Goal: Complete application form: Complete application form

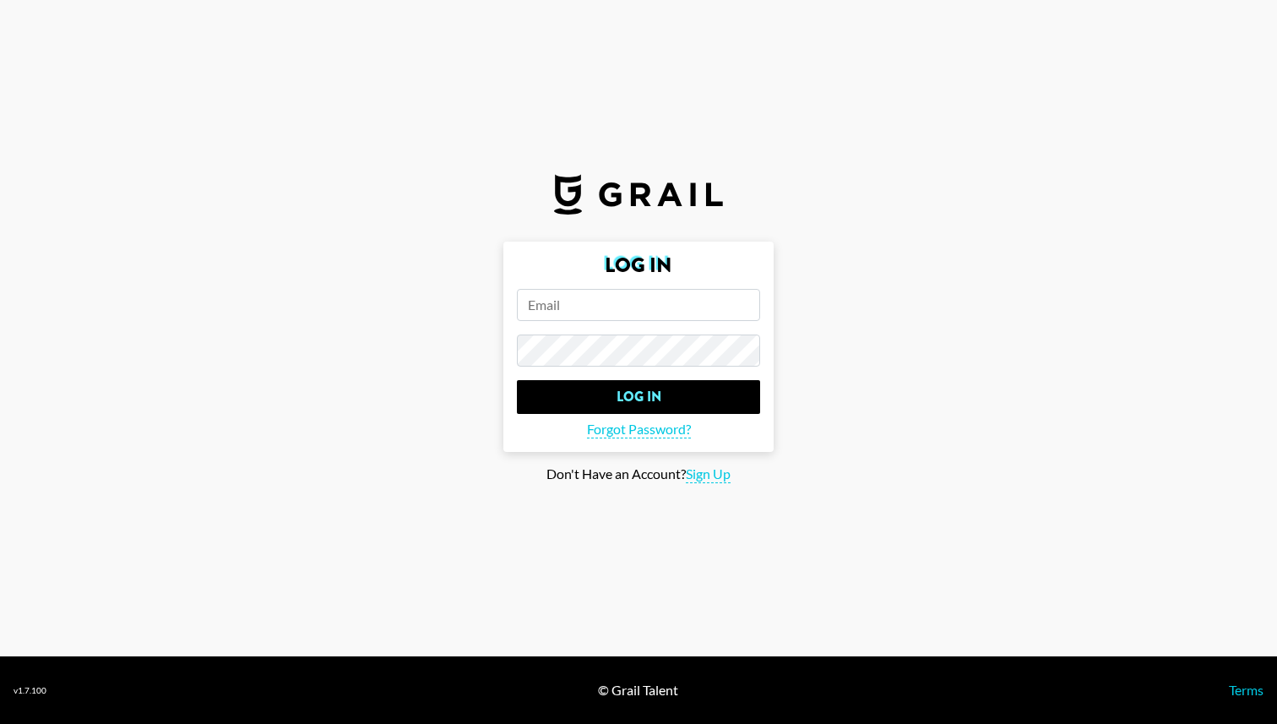
click at [551, 301] on input "email" at bounding box center [638, 305] width 243 height 32
click at [721, 472] on span "Sign Up" at bounding box center [708, 474] width 45 height 18
type input "Sign Up"
click at [581, 299] on input "email" at bounding box center [638, 305] width 243 height 32
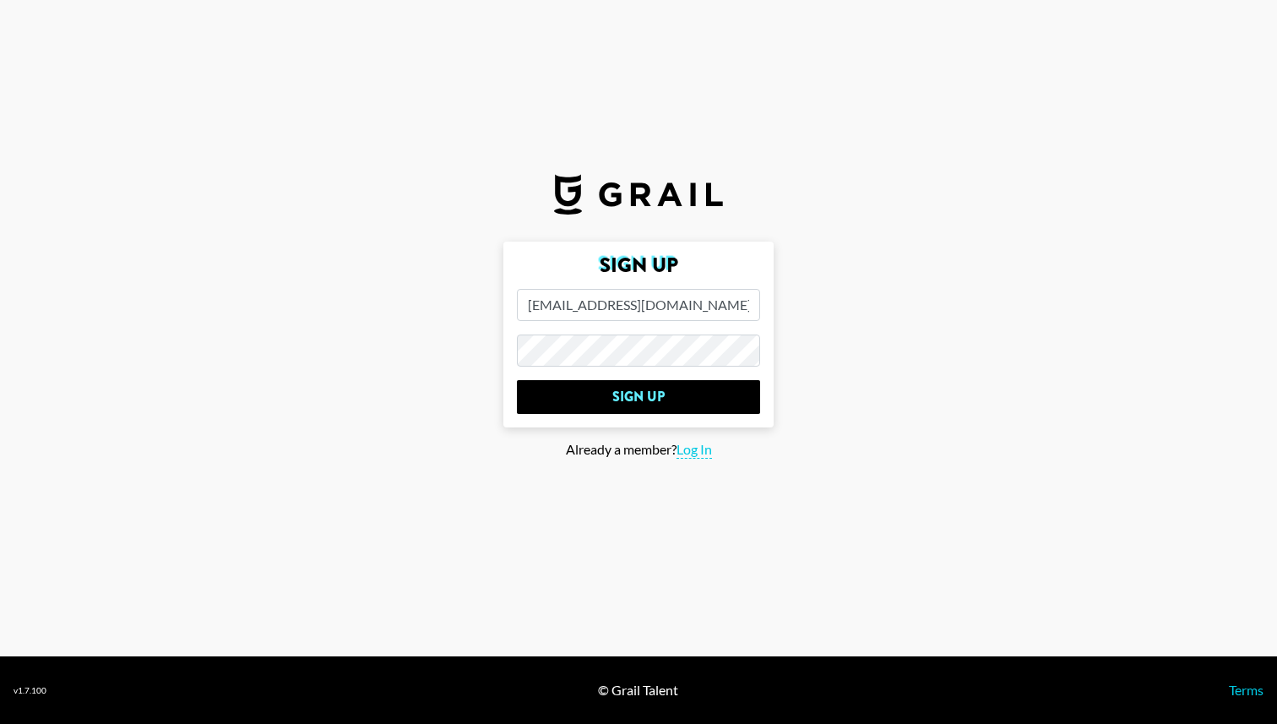
type input "[EMAIL_ADDRESS][DOMAIN_NAME]"
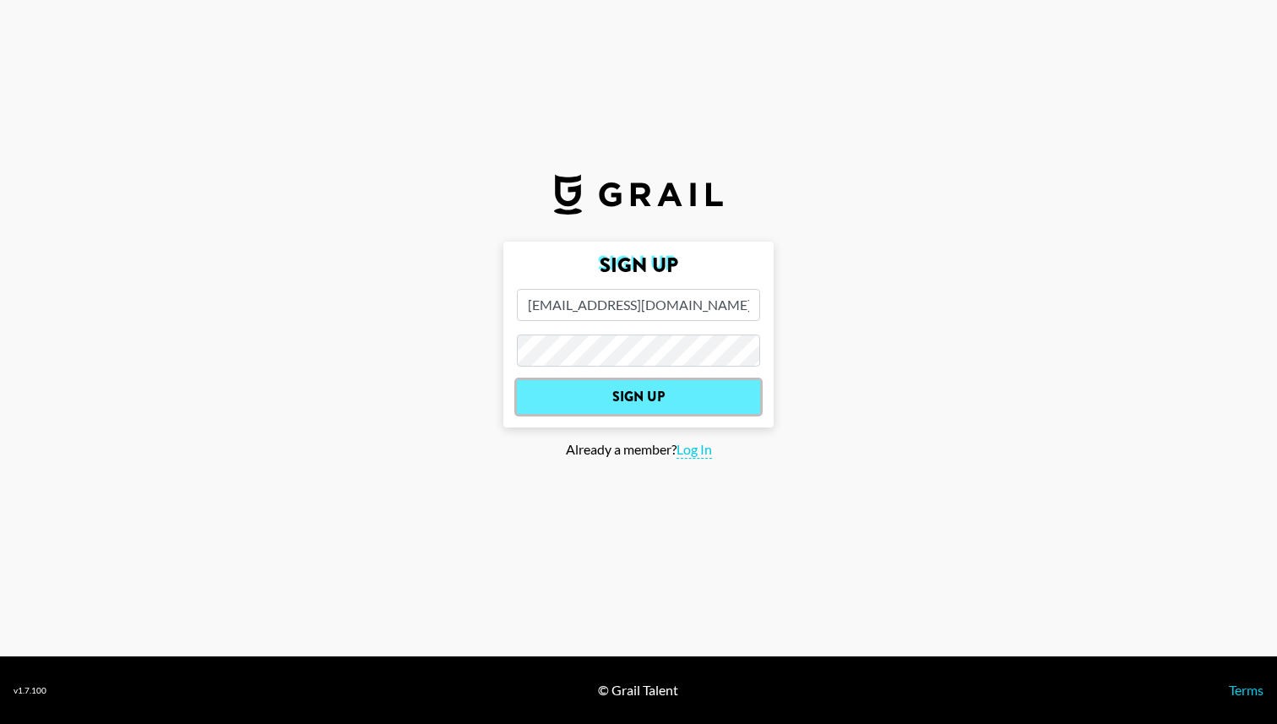
click at [571, 393] on input "Sign Up" at bounding box center [638, 397] width 243 height 34
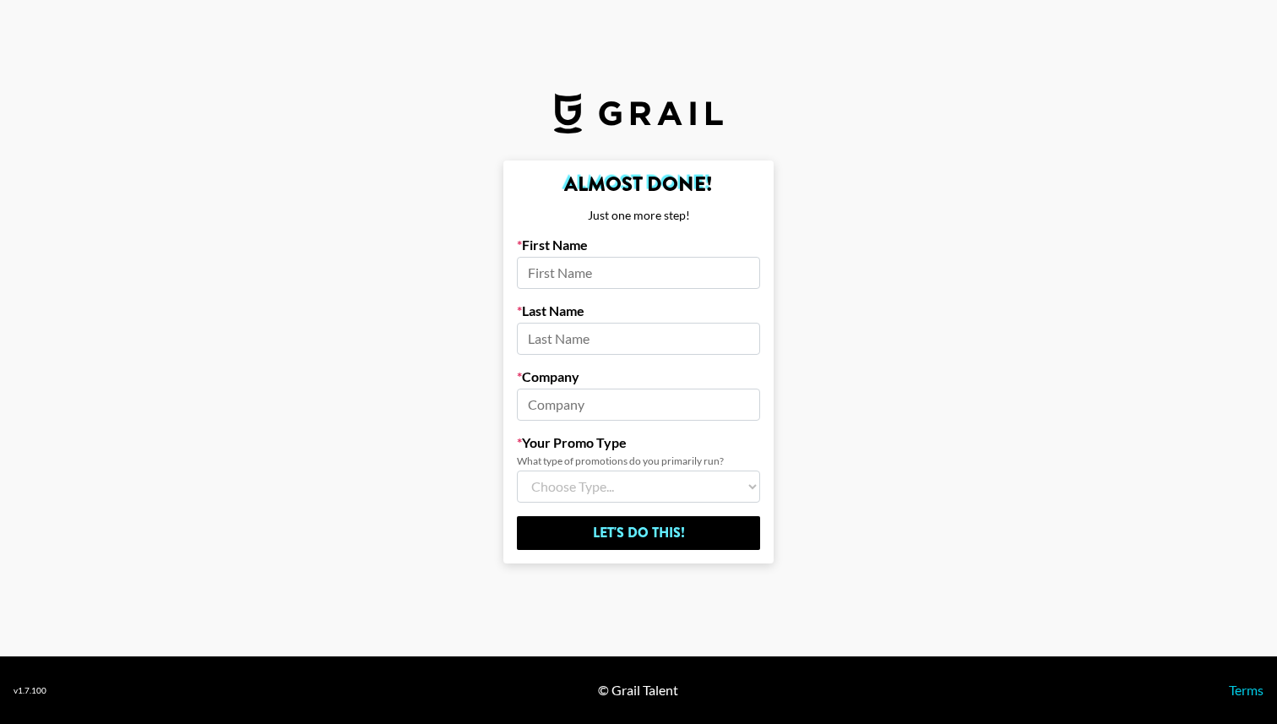
click at [607, 260] on input at bounding box center [638, 273] width 243 height 32
type input "Kya"
type input "Zavarei"
type input "Darkroom"
click at [607, 505] on form "Almost Done! Just one more step! First Name [PERSON_NAME] Last Name Zavarei Com…" at bounding box center [638, 361] width 270 height 403
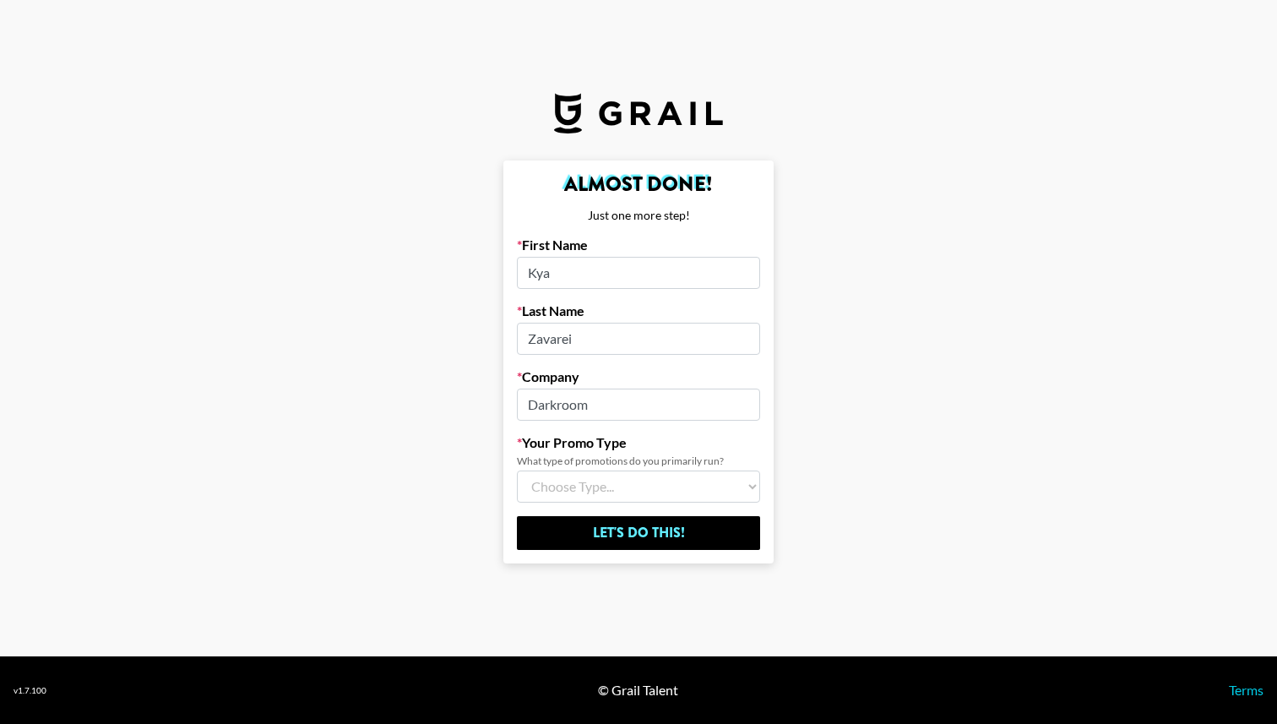
click at [609, 498] on select "Choose Type... Song Promos Brand Promos Both (I work at an Agency)" at bounding box center [638, 486] width 243 height 32
select select "Song"
click at [517, 470] on select "Choose Type... Song Promos Brand Promos Both (I work at an Agency)" at bounding box center [638, 486] width 243 height 32
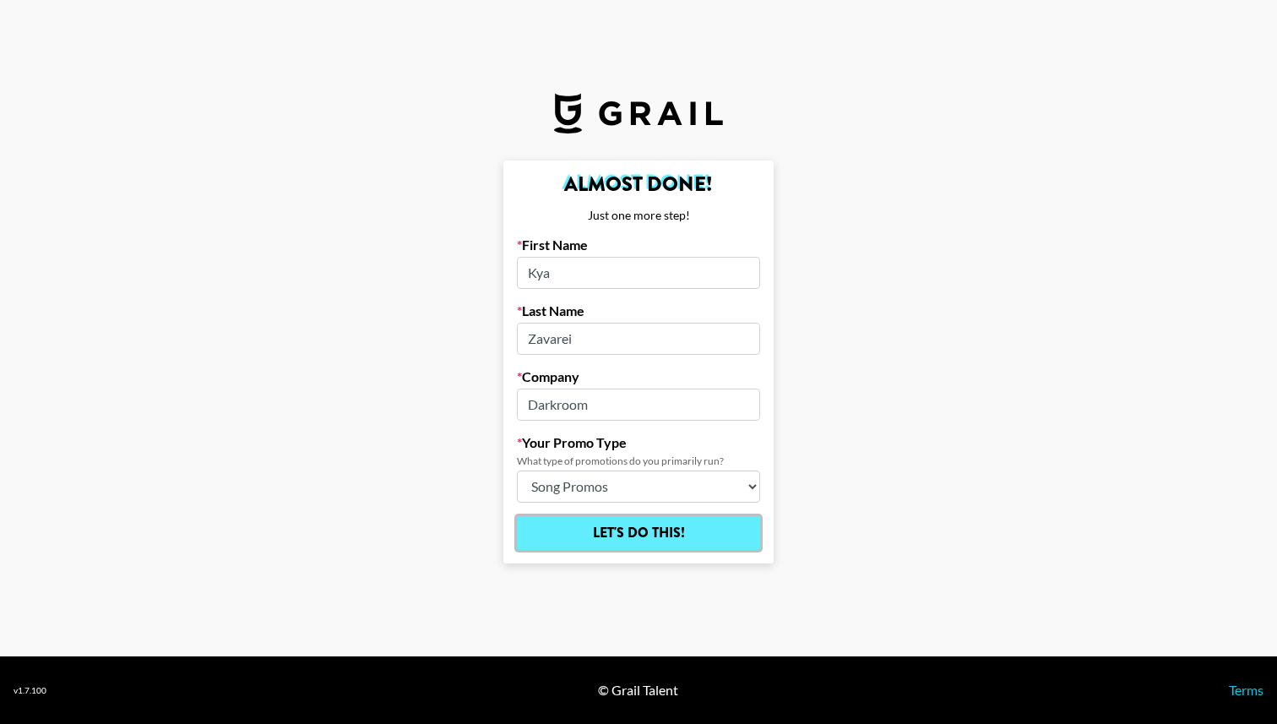
click at [631, 532] on input "Let's Do This!" at bounding box center [638, 533] width 243 height 34
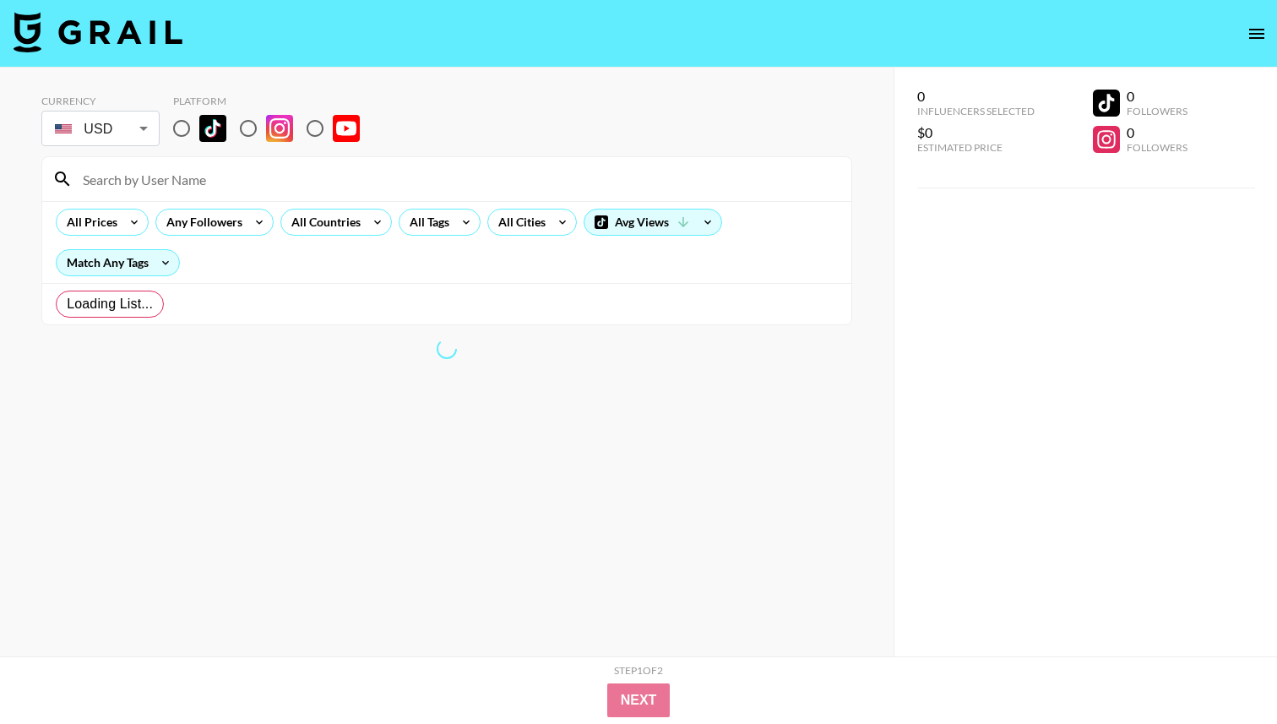
radio input "true"
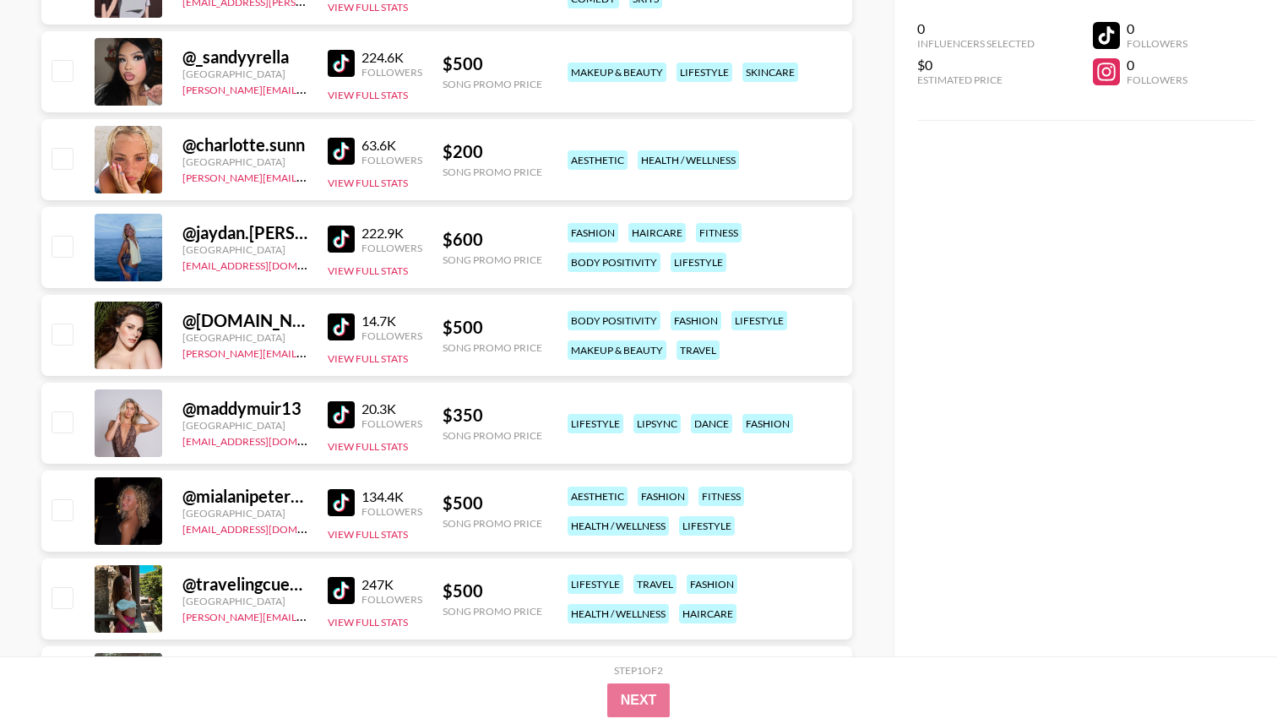
scroll to position [5954, 0]
